Goal: Find specific page/section: Find specific page/section

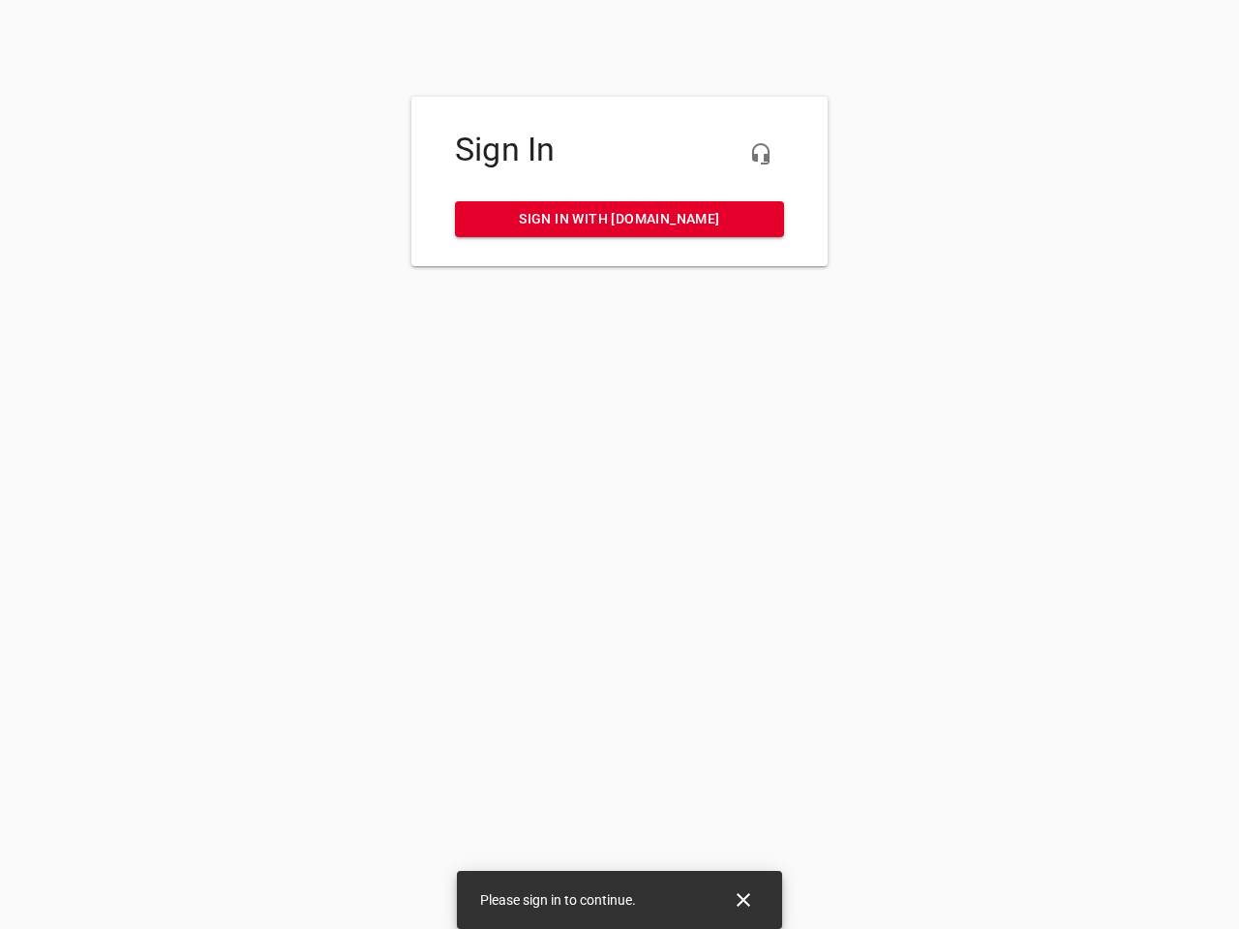
click at [761, 154] on icon "button" at bounding box center [760, 153] width 23 height 23
click at [743, 900] on icon "Close" at bounding box center [744, 900] width 14 height 14
